Goal: Task Accomplishment & Management: Manage account settings

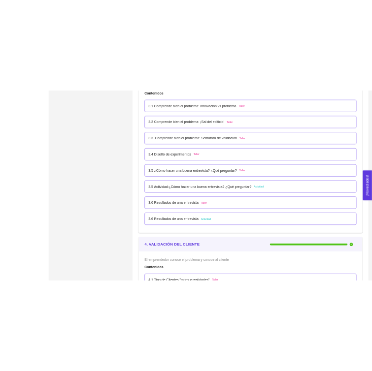
scroll to position [1331, 0]
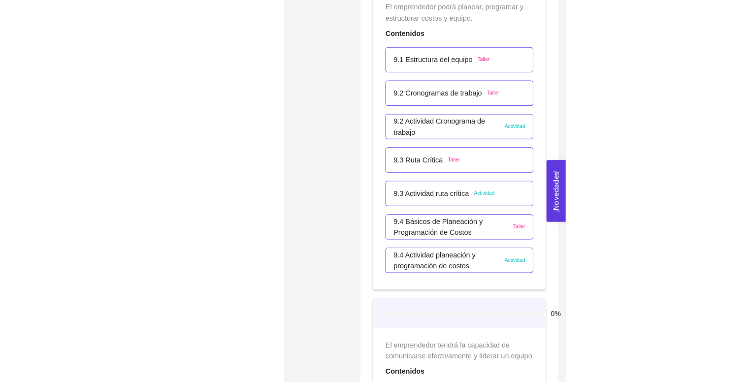
scroll to position [3457, 0]
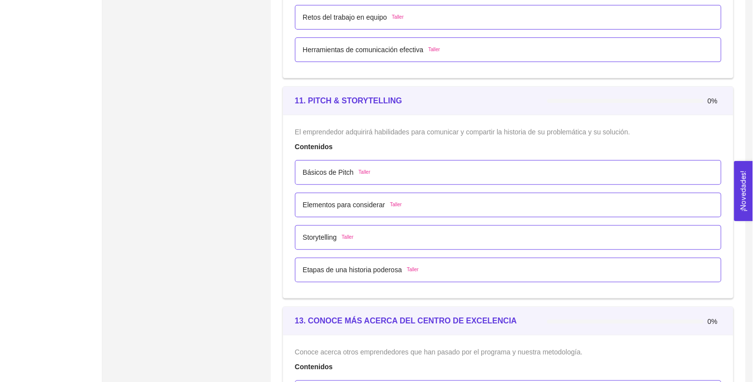
scroll to position [4044, 0]
click at [321, 172] on p "Básicos de Pitch" at bounding box center [324, 171] width 51 height 11
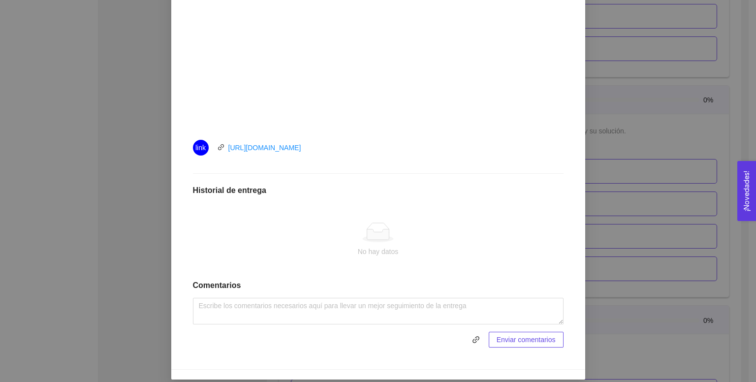
scroll to position [365, 0]
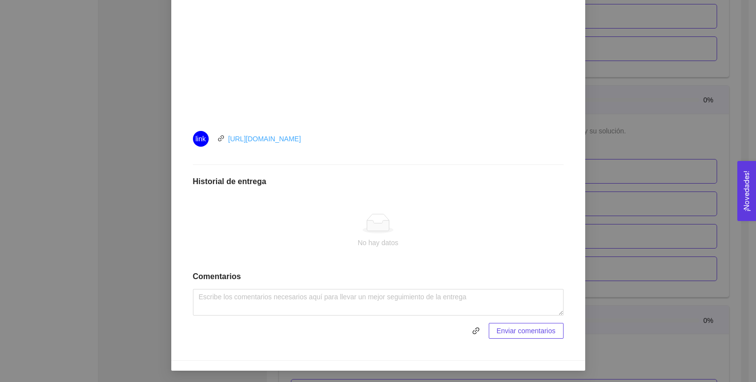
click at [270, 135] on link "[URL][DOMAIN_NAME]" at bounding box center [264, 139] width 73 height 8
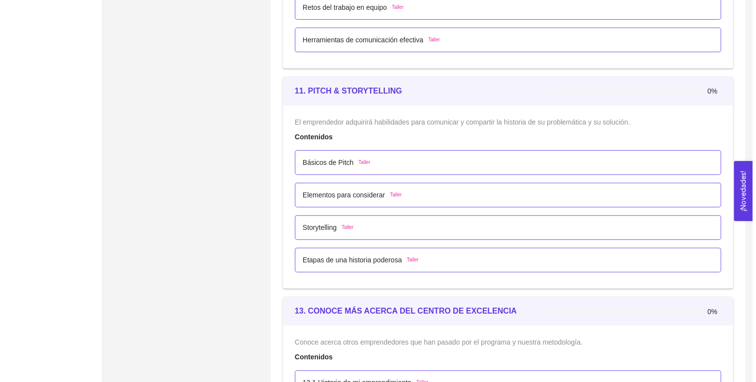
scroll to position [4050, 0]
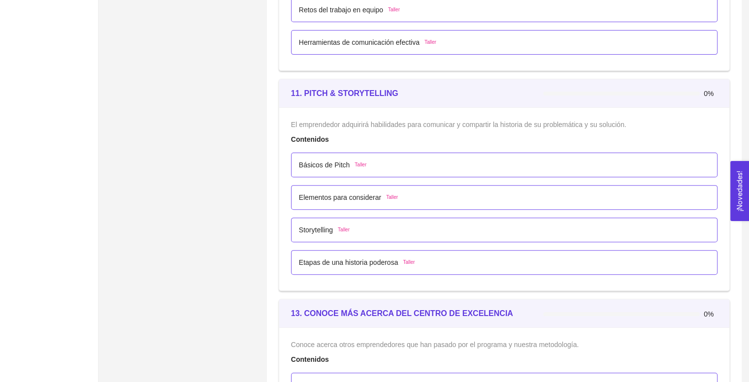
click at [319, 159] on p "Básicos de Pitch" at bounding box center [324, 164] width 51 height 11
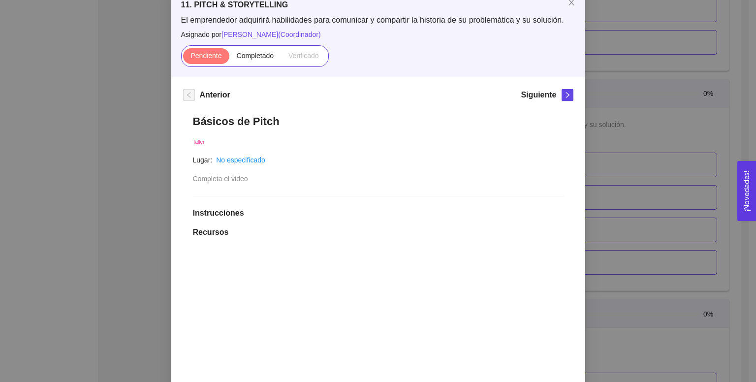
scroll to position [48, 0]
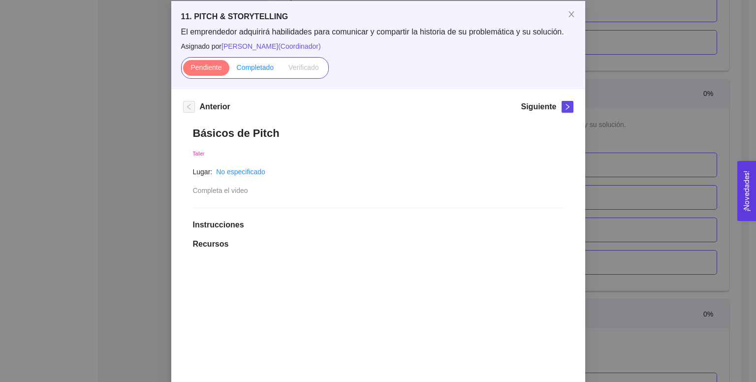
click at [246, 71] on label "Completado" at bounding box center [255, 68] width 52 height 16
click at [229, 70] on input "Completado" at bounding box center [229, 70] width 0 height 0
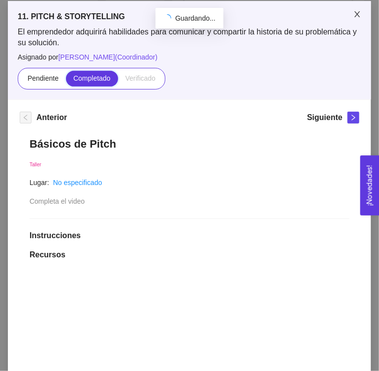
scroll to position [4050, 0]
click at [212, 137] on h1 "Básicos de Pitch" at bounding box center [190, 143] width 320 height 13
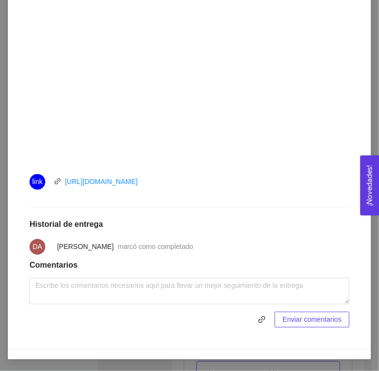
scroll to position [0, 0]
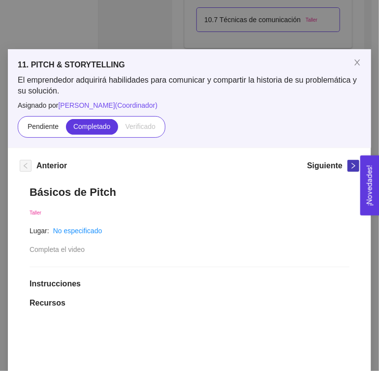
click at [352, 166] on icon "right" at bounding box center [353, 166] width 3 height 6
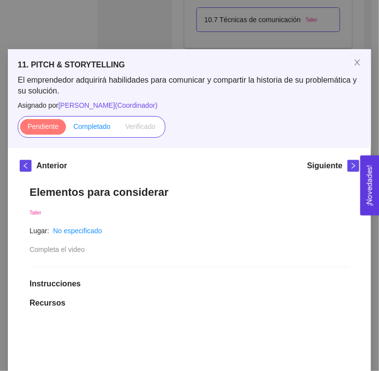
click at [79, 123] on span "Completado" at bounding box center [91, 127] width 37 height 8
click at [66, 129] on input "Completado" at bounding box center [66, 129] width 0 height 0
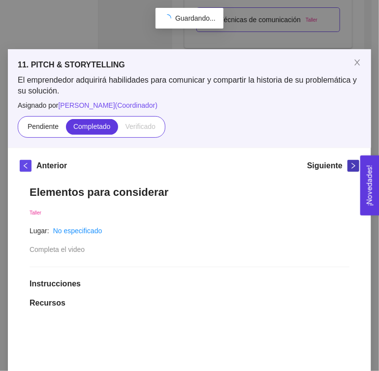
click at [350, 166] on icon "right" at bounding box center [353, 165] width 7 height 7
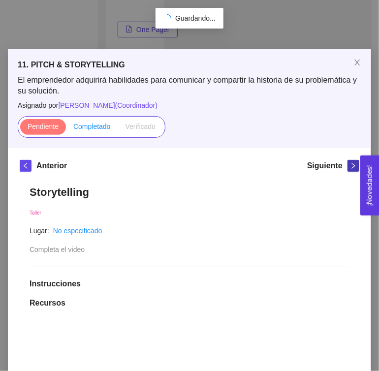
scroll to position [220, 0]
click at [97, 126] on span "Completado" at bounding box center [91, 127] width 37 height 8
click at [66, 129] on input "Completado" at bounding box center [66, 129] width 0 height 0
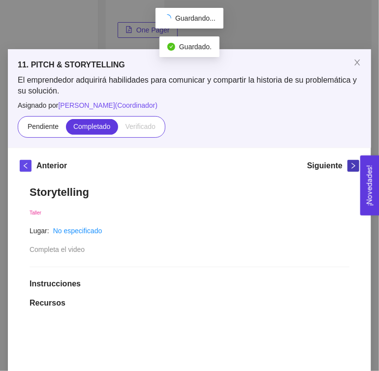
click at [349, 160] on button "button" at bounding box center [354, 166] width 12 height 12
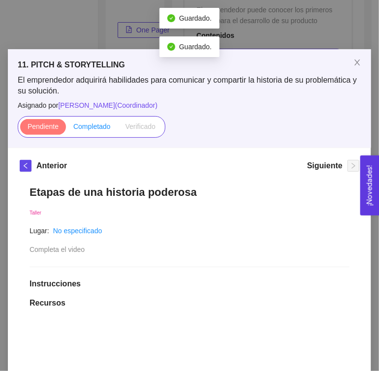
click at [106, 130] on span "Completado" at bounding box center [91, 127] width 37 height 8
click at [66, 129] on input "Completado" at bounding box center [66, 129] width 0 height 0
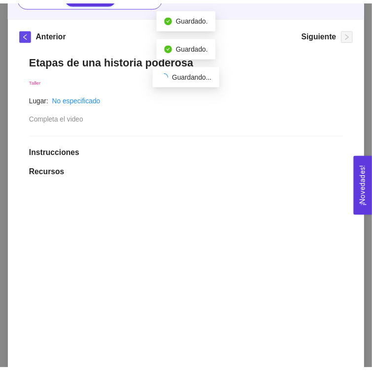
scroll to position [0, 0]
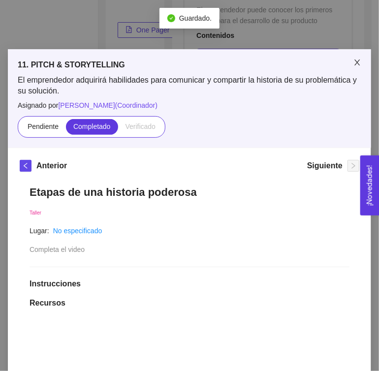
click at [354, 63] on icon "close" at bounding box center [356, 63] width 5 height 6
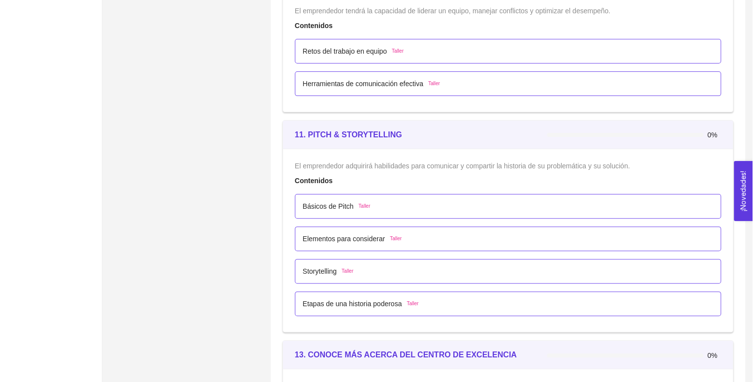
scroll to position [4009, 0]
click at [327, 206] on p "Básicos de Pitch" at bounding box center [324, 206] width 51 height 11
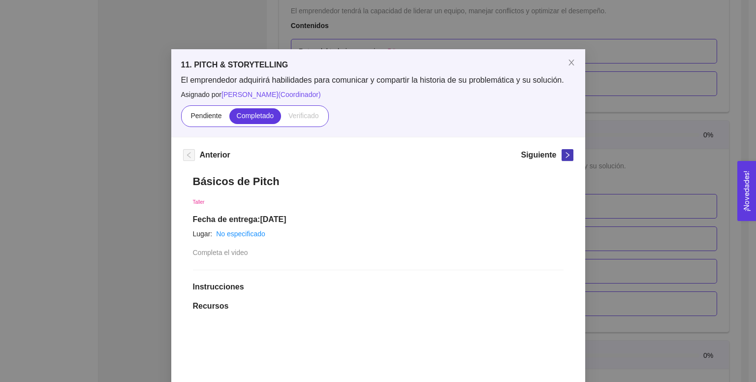
click at [564, 152] on icon "right" at bounding box center [567, 155] width 7 height 7
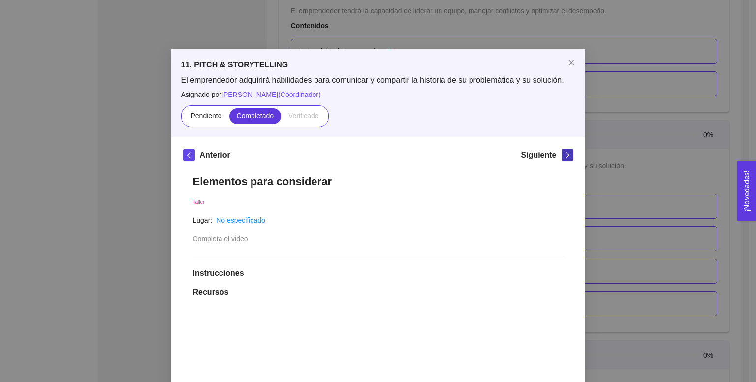
click at [564, 152] on icon "right" at bounding box center [567, 155] width 7 height 7
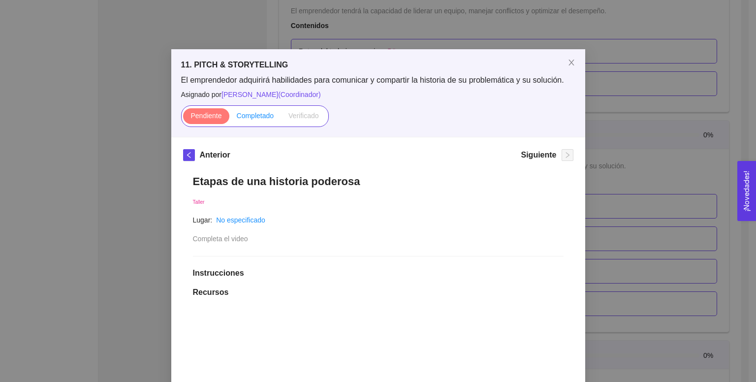
click at [266, 119] on span "Completado" at bounding box center [255, 116] width 37 height 8
click at [229, 118] on input "Completado" at bounding box center [229, 118] width 0 height 0
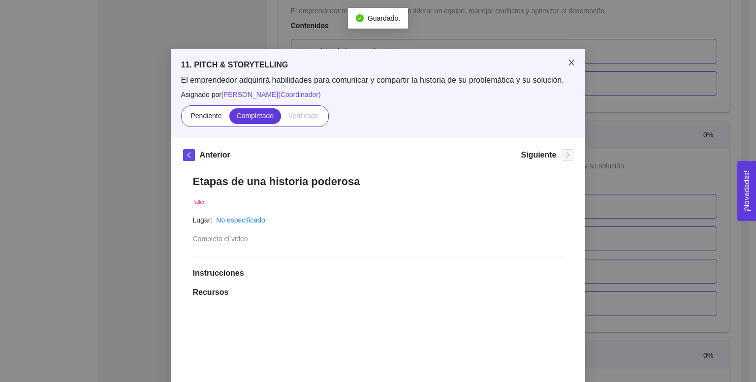
click at [570, 63] on icon "close" at bounding box center [572, 63] width 8 height 8
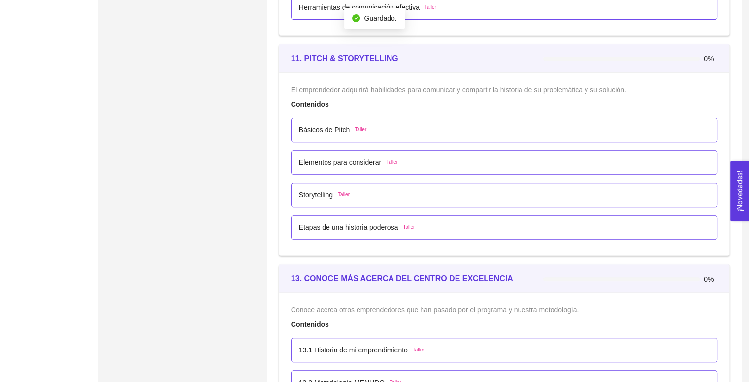
scroll to position [4086, 0]
click at [358, 215] on div "Etapas de una historia poderosa Taller" at bounding box center [504, 227] width 426 height 25
click at [352, 222] on p "Etapas de una historia poderosa" at bounding box center [348, 227] width 99 height 11
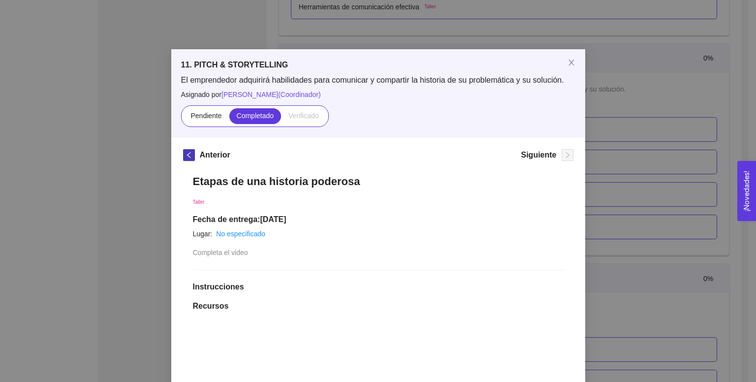
click at [186, 155] on icon "left" at bounding box center [189, 155] width 7 height 7
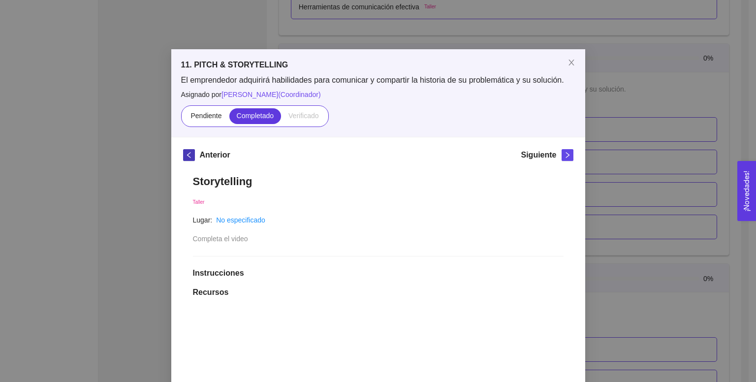
click at [186, 155] on icon "left" at bounding box center [189, 155] width 7 height 7
click at [568, 64] on icon "close" at bounding box center [572, 63] width 8 height 8
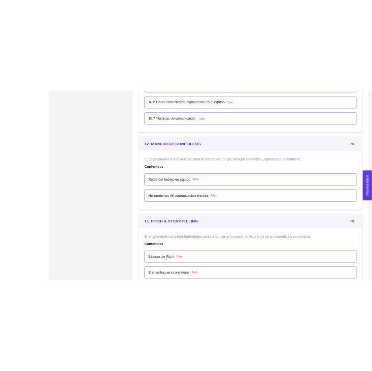
scroll to position [3879, 0]
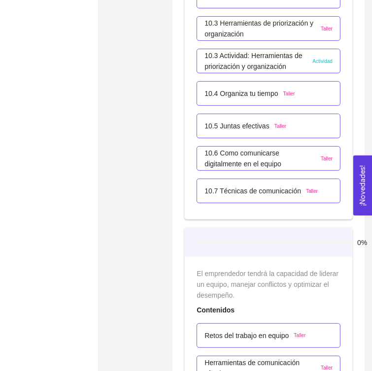
drag, startPoint x: 101, startPoint y: 223, endPoint x: 144, endPoint y: 201, distance: 47.8
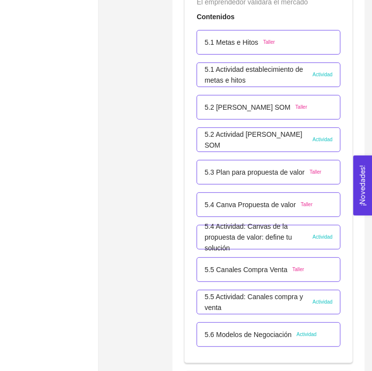
scroll to position [1983, 0]
